Goal: Task Accomplishment & Management: Manage account settings

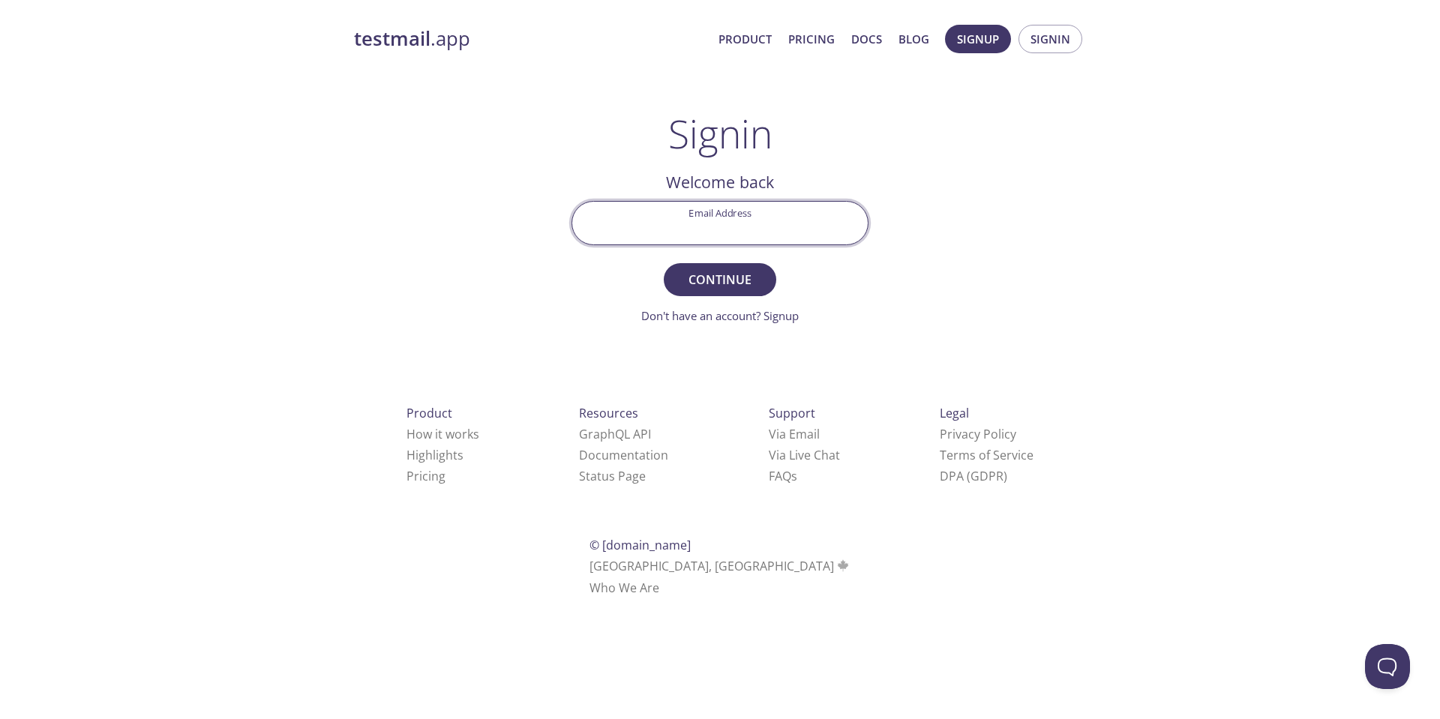
click at [724, 234] on input "Email Address" at bounding box center [719, 223] width 295 height 43
type input "[PERSON_NAME][EMAIL_ADDRESS][DOMAIN_NAME]"
click at [727, 281] on span "Continue" at bounding box center [719, 279] width 79 height 21
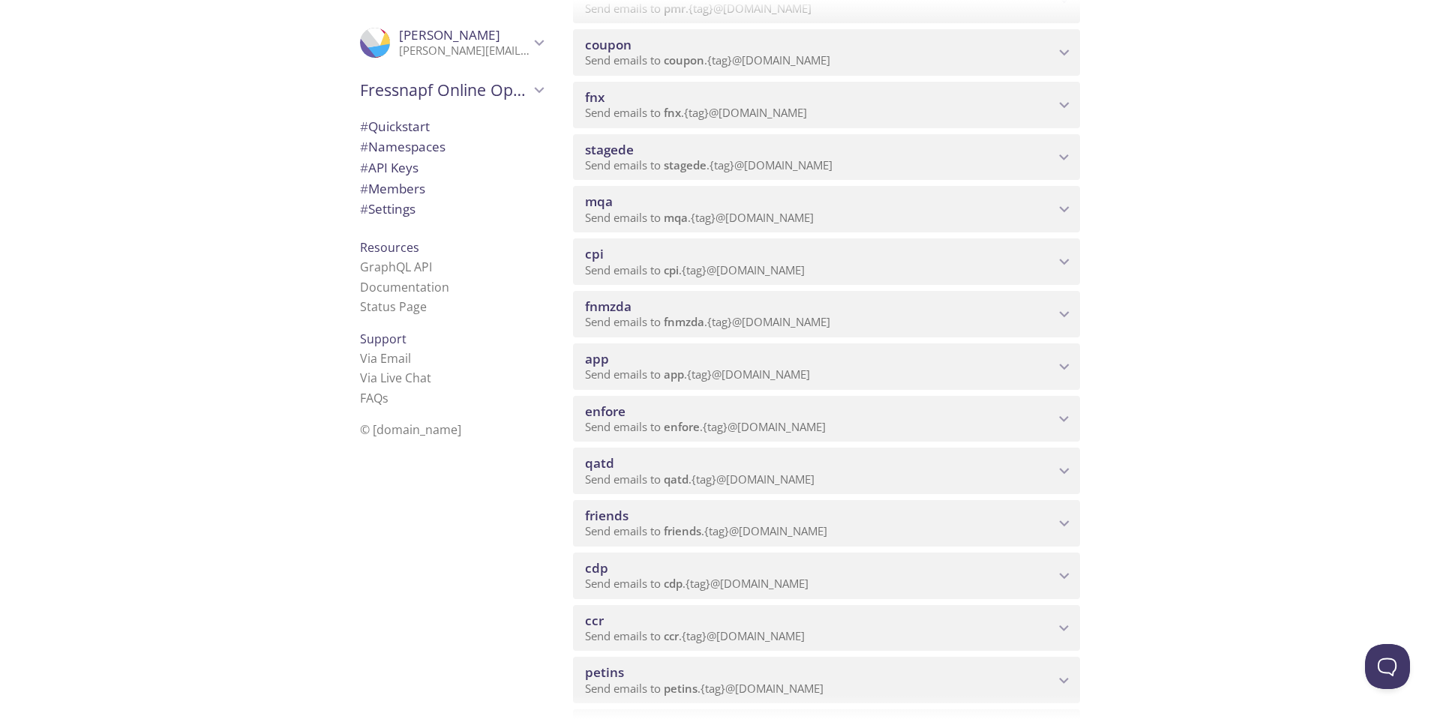
scroll to position [750, 0]
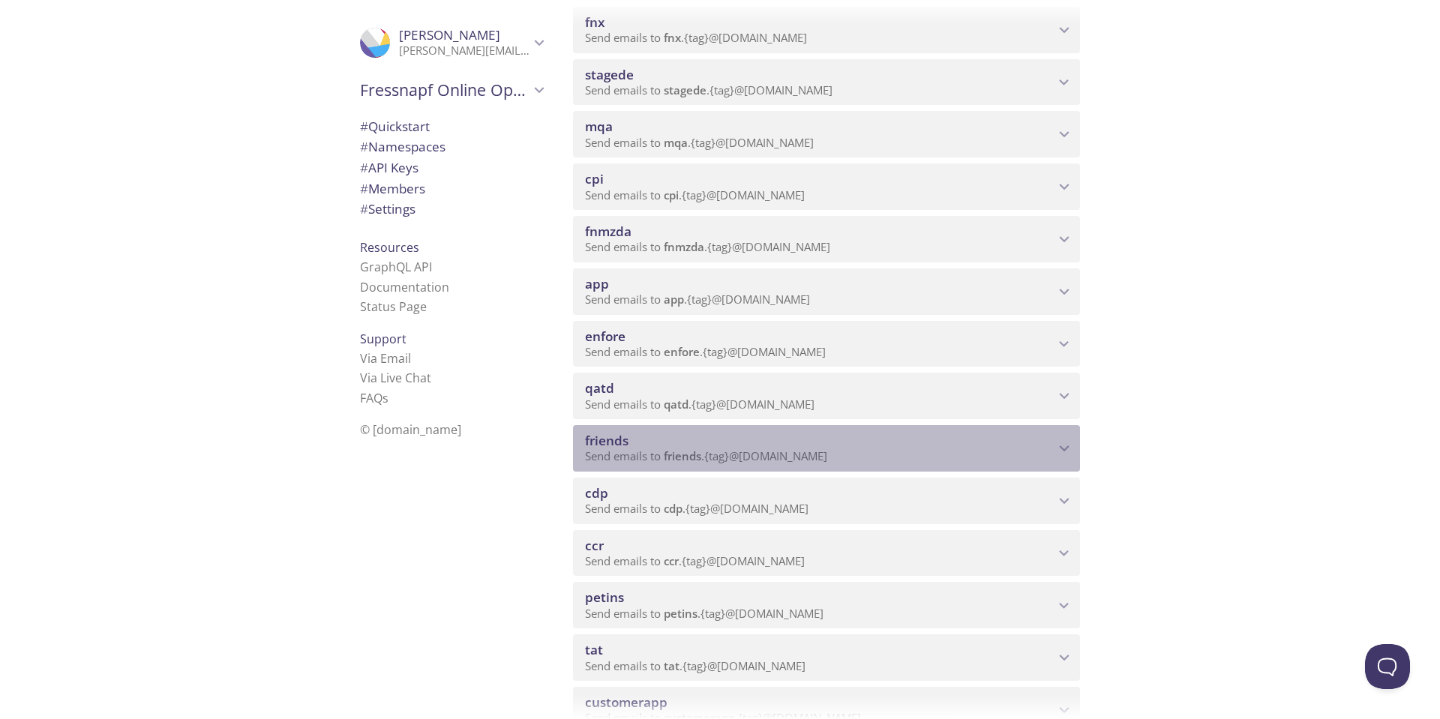
click at [862, 439] on span "friends" at bounding box center [819, 441] width 469 height 16
